Goal: Book appointment/travel/reservation

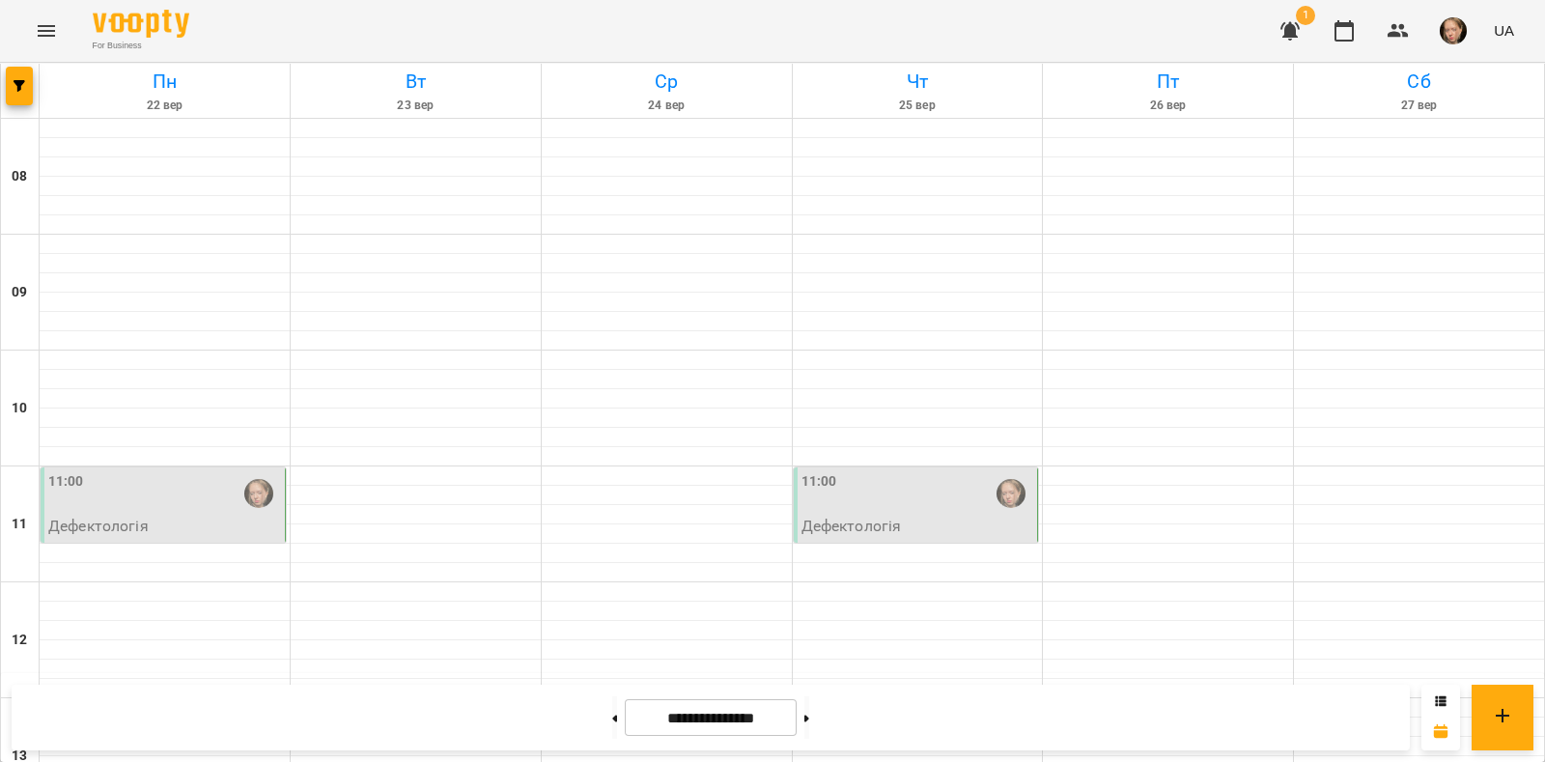
scroll to position [617, 0]
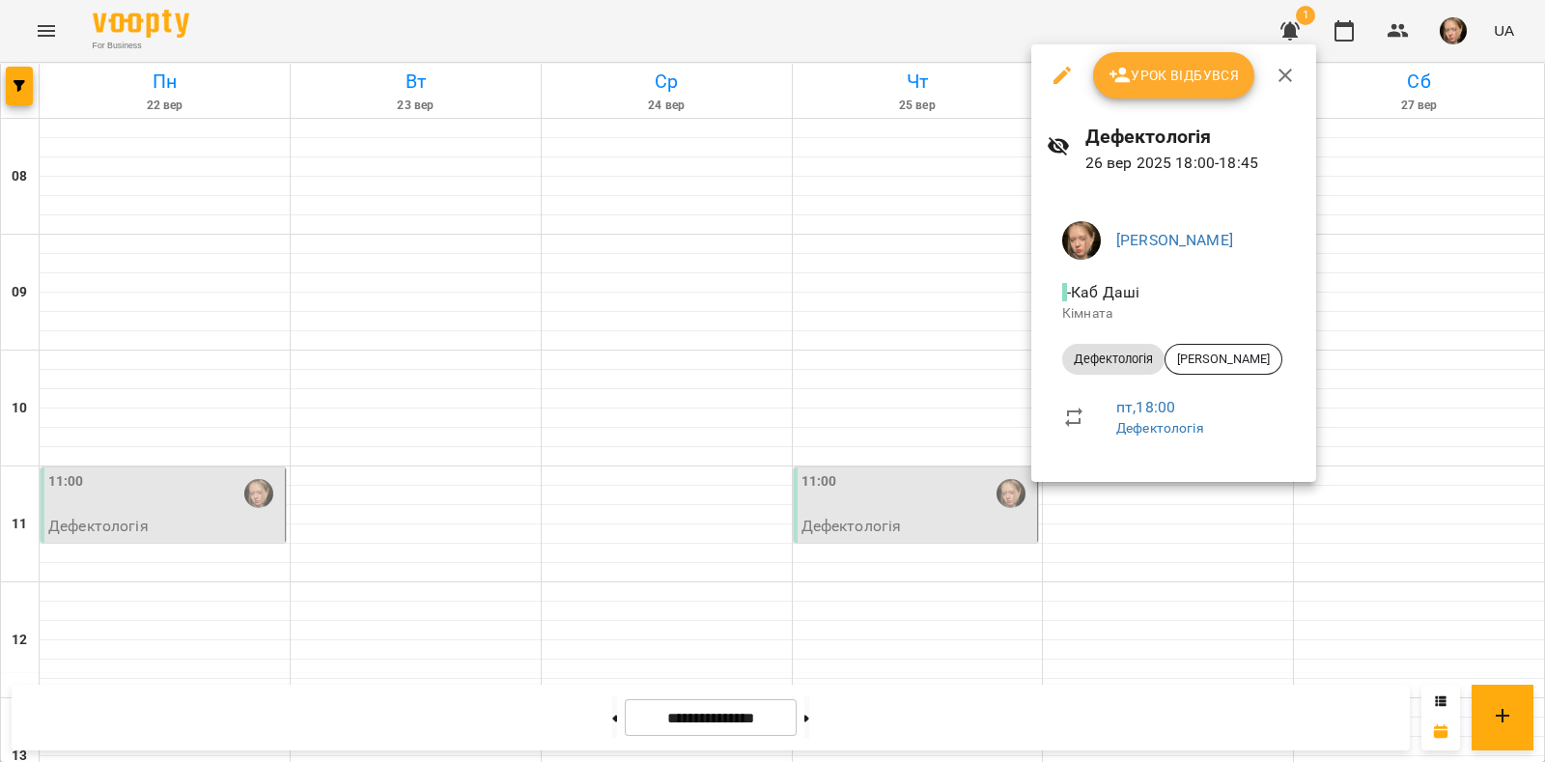
click at [953, 492] on div at bounding box center [772, 381] width 1545 height 762
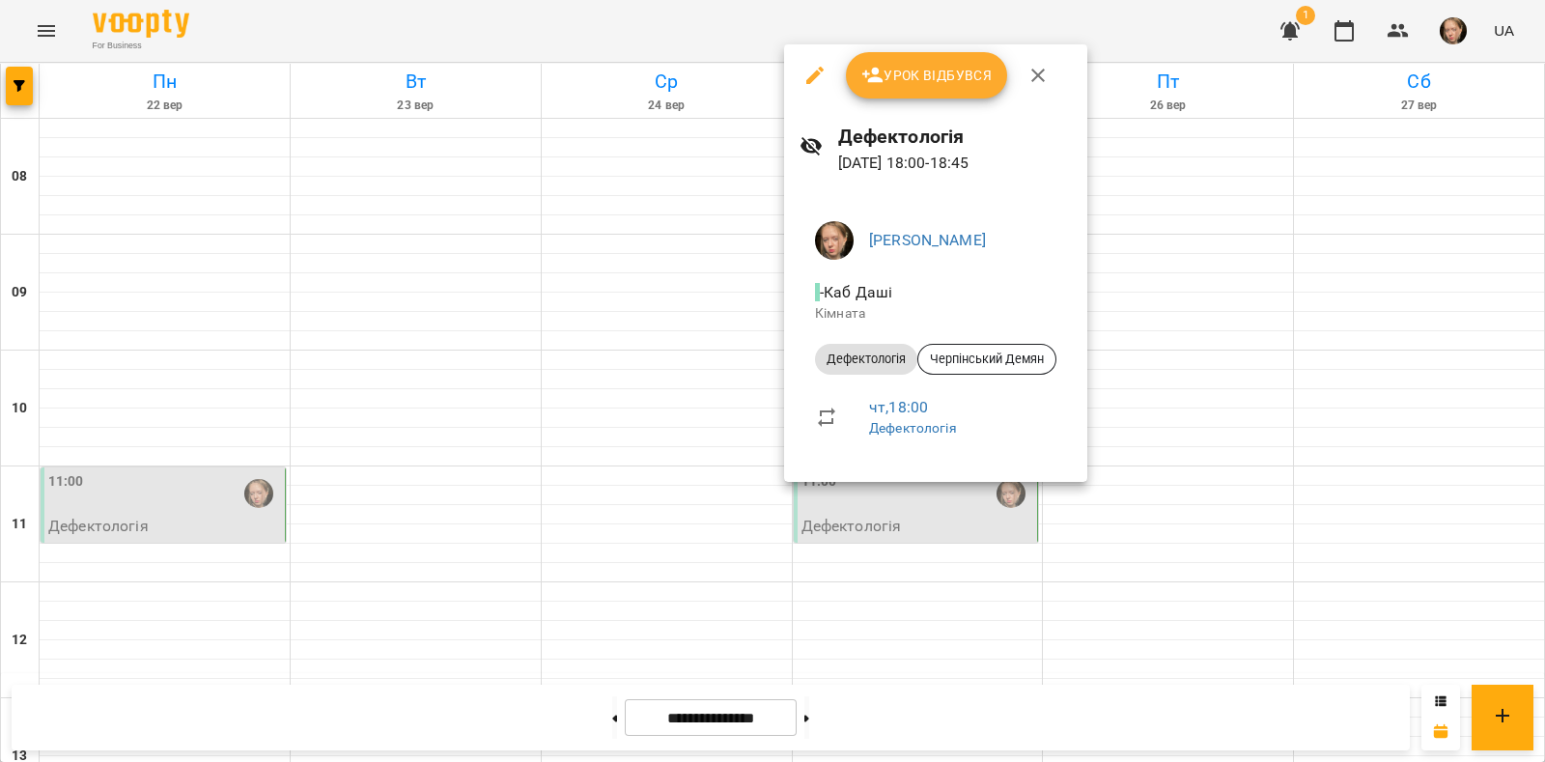
click at [1156, 369] on div at bounding box center [772, 381] width 1545 height 762
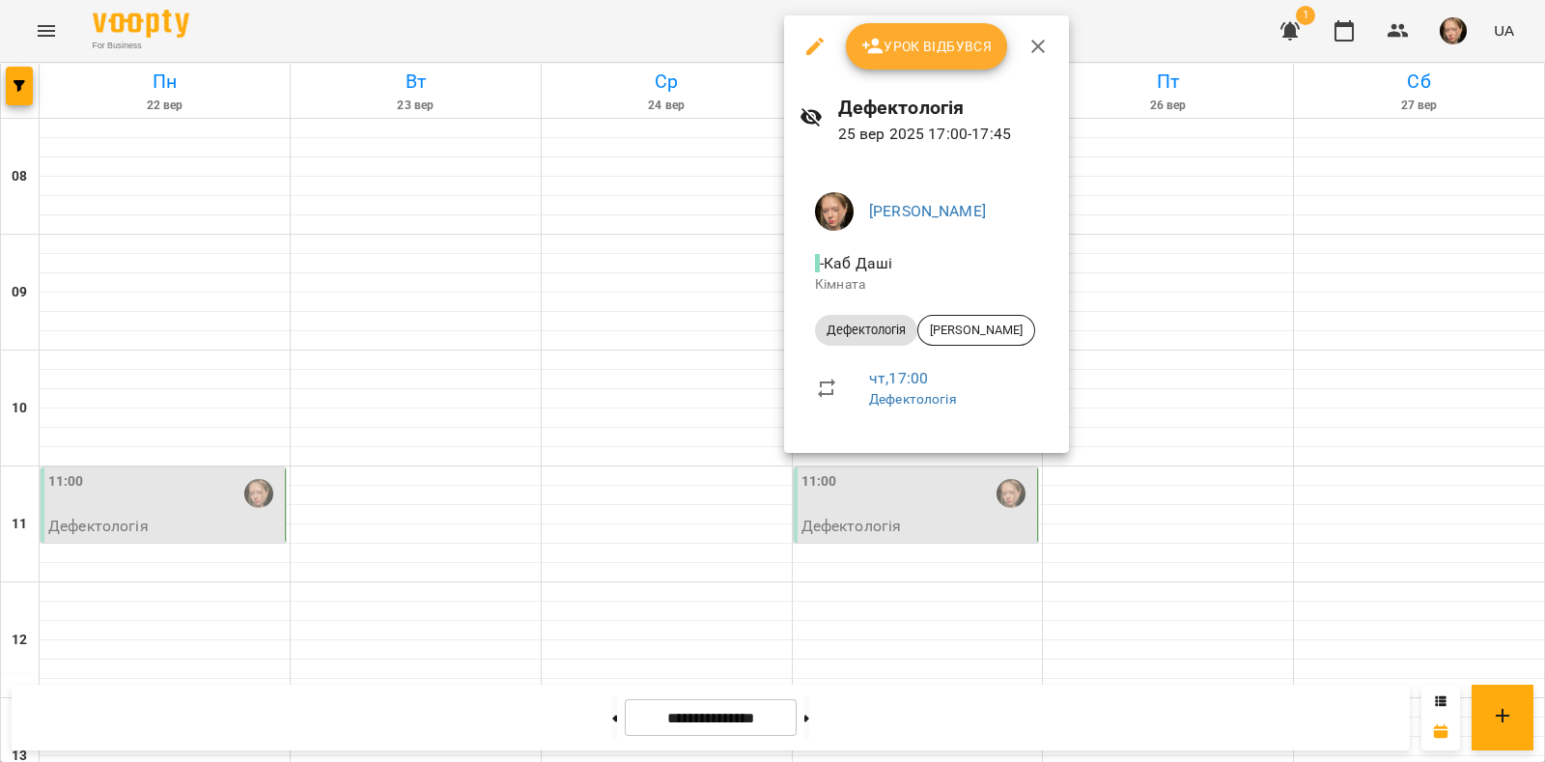
click at [693, 359] on div at bounding box center [772, 381] width 1545 height 762
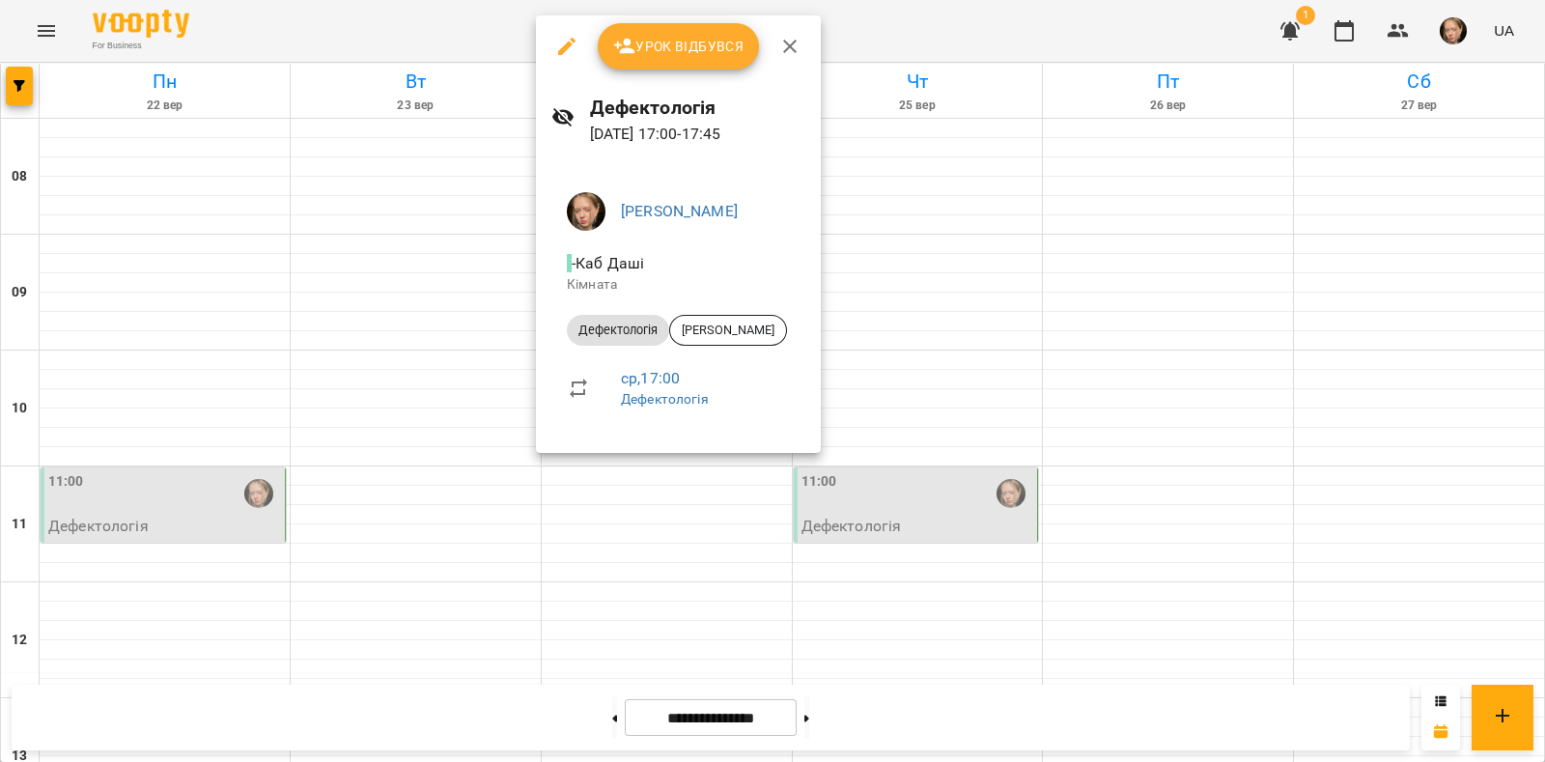
click at [444, 478] on div at bounding box center [772, 381] width 1545 height 762
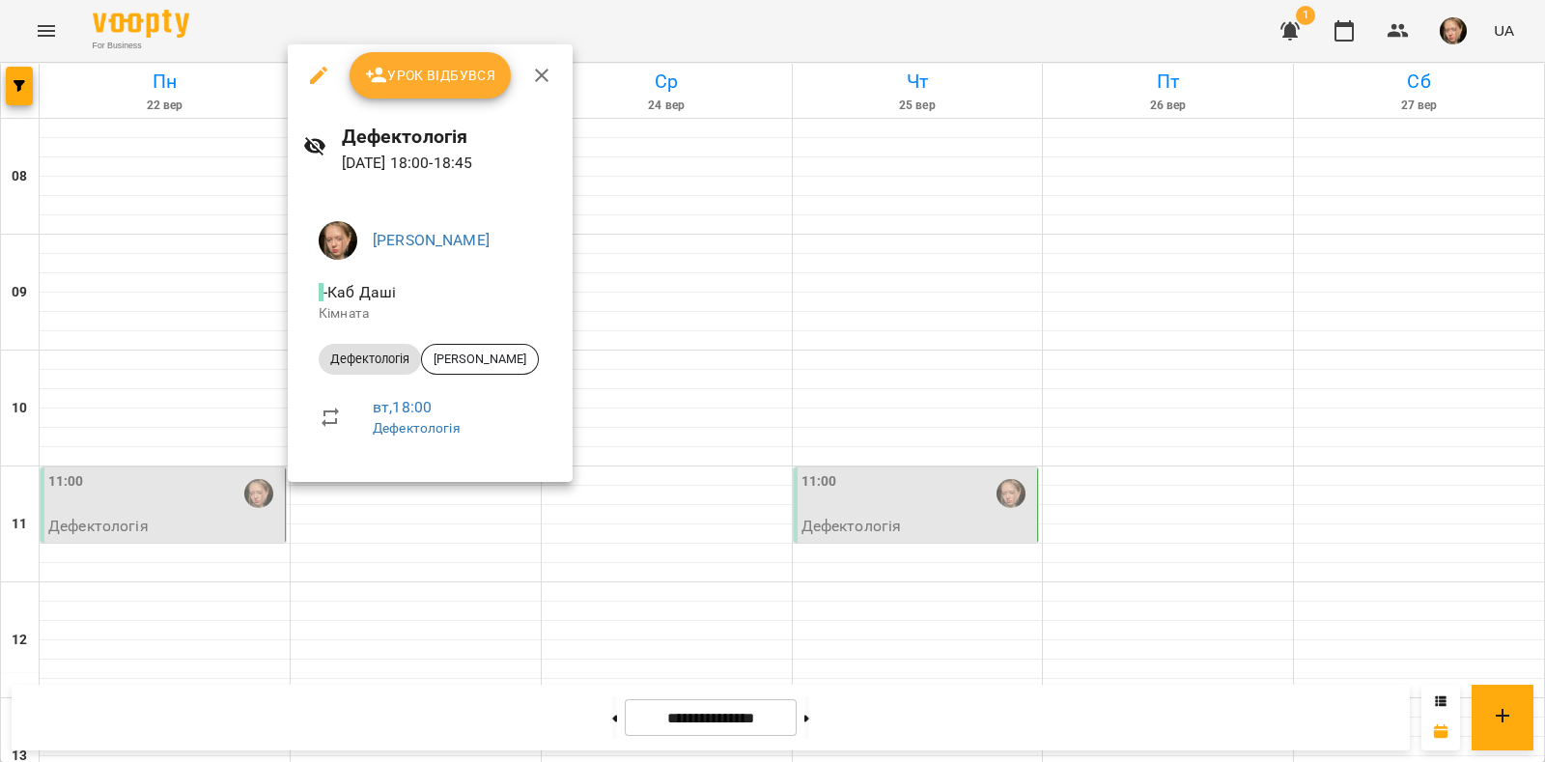
click at [609, 594] on div at bounding box center [772, 381] width 1545 height 762
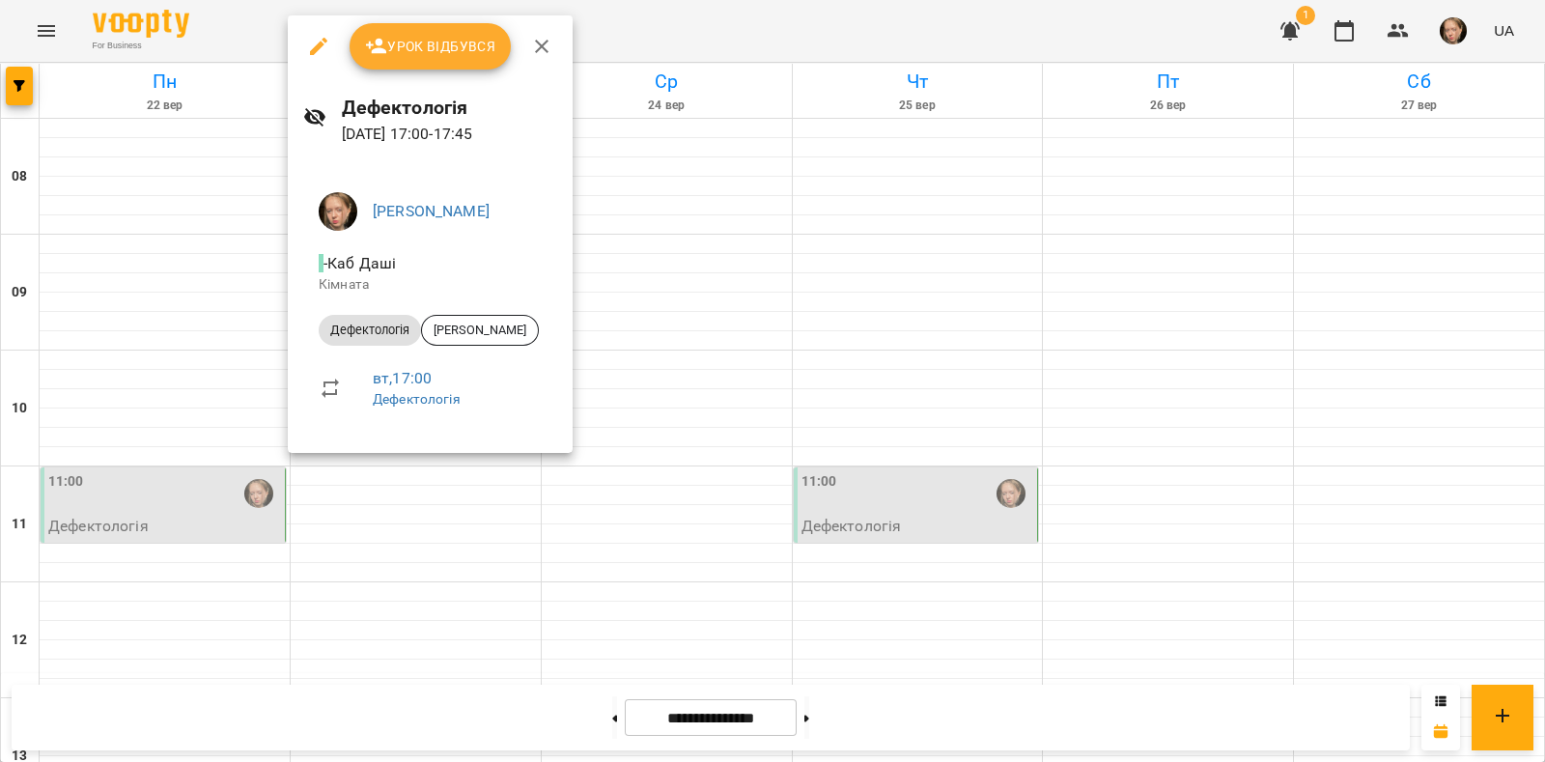
click at [177, 340] on div at bounding box center [772, 381] width 1545 height 762
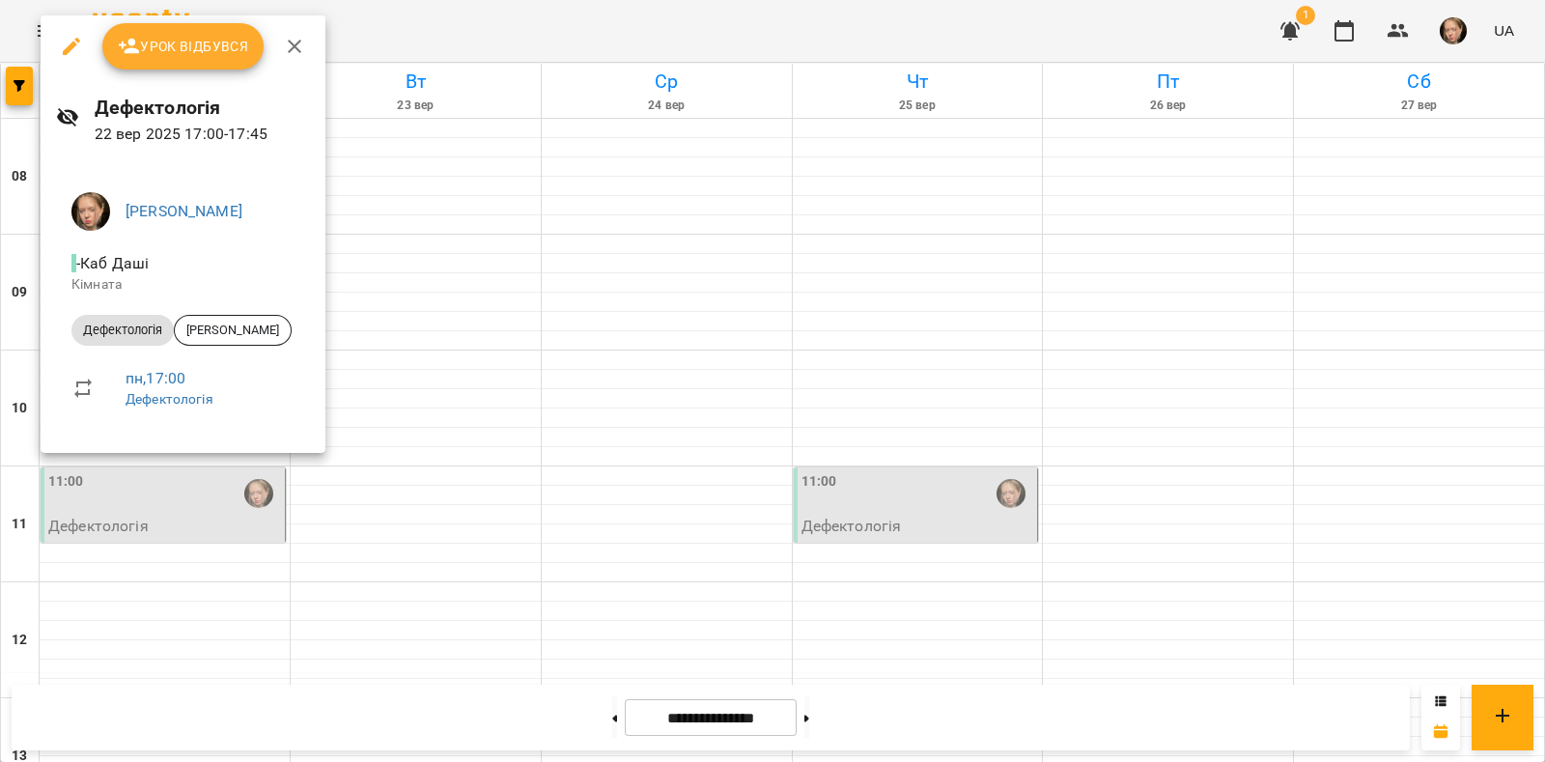
click at [221, 504] on div at bounding box center [772, 381] width 1545 height 762
